Goal: Check status: Check status

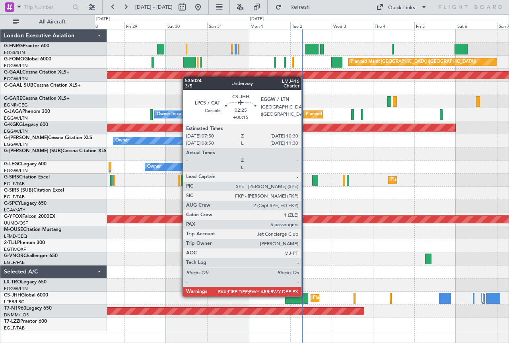
click at [305, 296] on div at bounding box center [305, 298] width 5 height 11
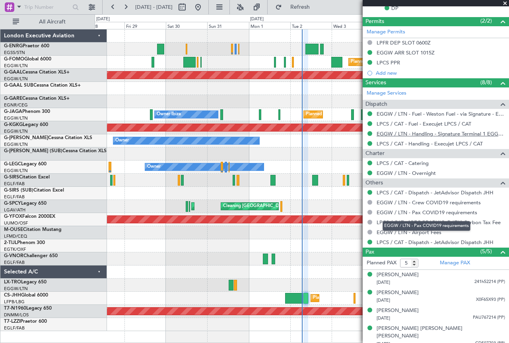
scroll to position [254, 0]
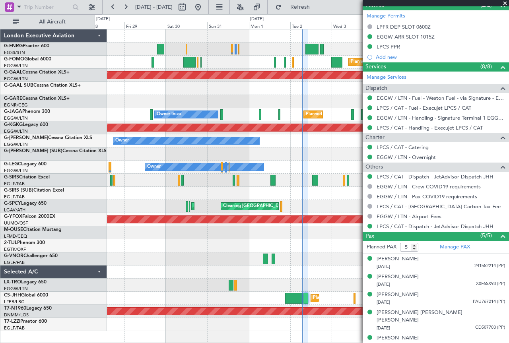
click at [505, 3] on span at bounding box center [505, 3] width 8 height 7
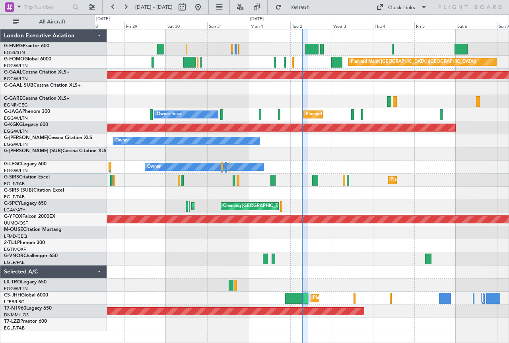
type input "0"
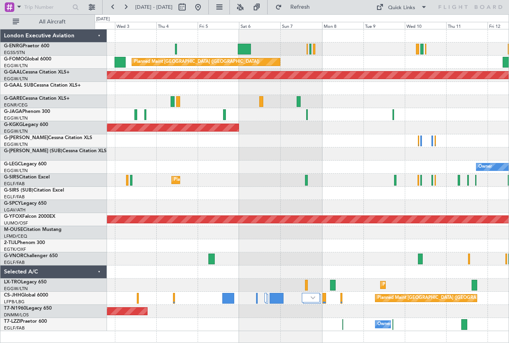
click at [221, 138] on div "Planned Maint [GEOGRAPHIC_DATA] ([GEOGRAPHIC_DATA]) Planned [GEOGRAPHIC_DATA] P…" at bounding box center [302, 180] width 414 height 302
